Goal: Task Accomplishment & Management: Complete application form

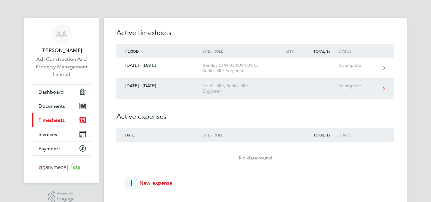
click at [160, 91] on link "[DATE] - [DATE] Lot 6 - Site, Senior Site Engineer Incomplete" at bounding box center [254, 88] width 277 height 20
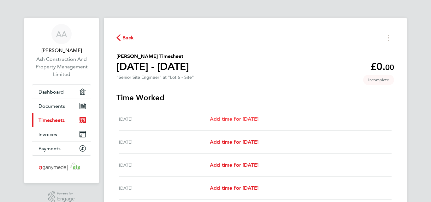
click at [229, 121] on span "Add time for [DATE]" at bounding box center [234, 119] width 49 height 6
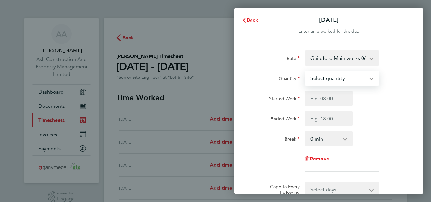
click at [323, 79] on select "Select quantity 0.5 1" at bounding box center [338, 78] width 66 height 14
select select "1"
click at [305, 71] on select "Select quantity 0.5 1" at bounding box center [338, 78] width 66 height 14
click at [315, 98] on input "Started Work" at bounding box center [329, 98] width 48 height 15
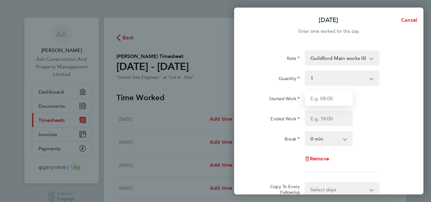
type input "07:30"
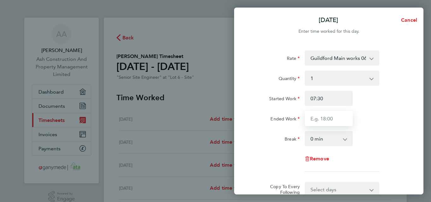
click at [320, 118] on input "Ended Work" at bounding box center [329, 118] width 48 height 15
type input "17:30"
click at [322, 137] on select "0 min 15 min 30 min 45 min 60 min 75 min 90 min" at bounding box center [324, 139] width 39 height 14
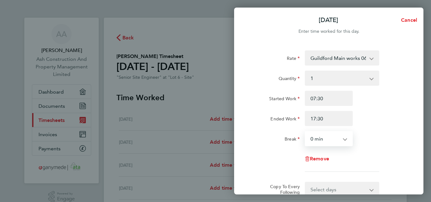
select select "30"
click at [305, 132] on select "0 min 15 min 30 min 45 min 60 min 75 min 90 min" at bounding box center [324, 139] width 39 height 14
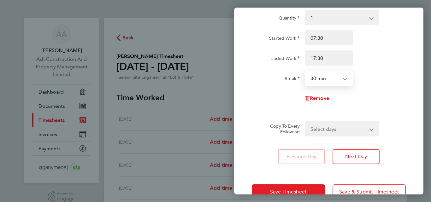
scroll to position [63, 0]
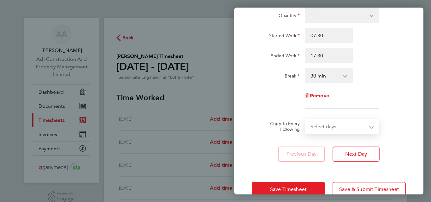
click at [336, 127] on select "Select days Day Weekday (Mon-Fri) Weekend (Sat-Sun) [DATE] [DATE] [DATE] [DATE]…" at bounding box center [338, 126] width 66 height 14
select select "WEEKDAY"
click at [305, 119] on select "Select days Day Weekday (Mon-Fri) Weekend (Sat-Sun) [DATE] [DATE] [DATE] [DATE]…" at bounding box center [338, 126] width 66 height 14
select select "[DATE]"
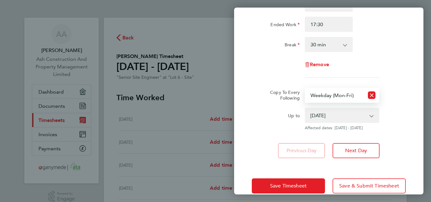
scroll to position [106, 0]
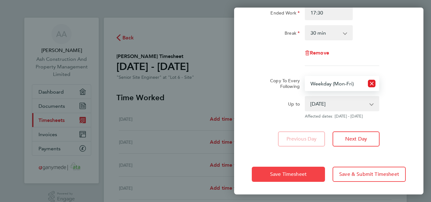
click at [298, 174] on span "Save Timesheet" at bounding box center [288, 174] width 37 height 6
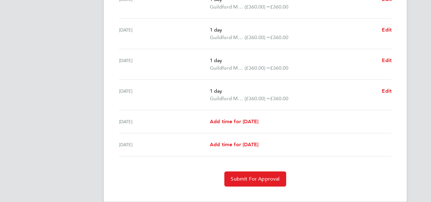
scroll to position [221, 0]
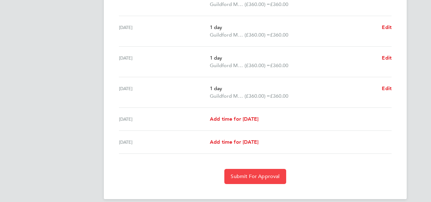
click at [266, 177] on span "Submit For Approval" at bounding box center [254, 176] width 49 height 6
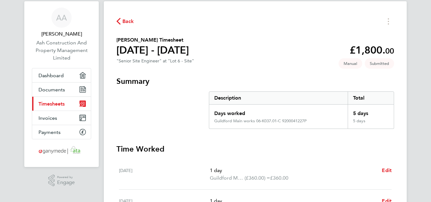
scroll to position [9, 0]
